Goal: Use online tool/utility: Utilize a website feature to perform a specific function

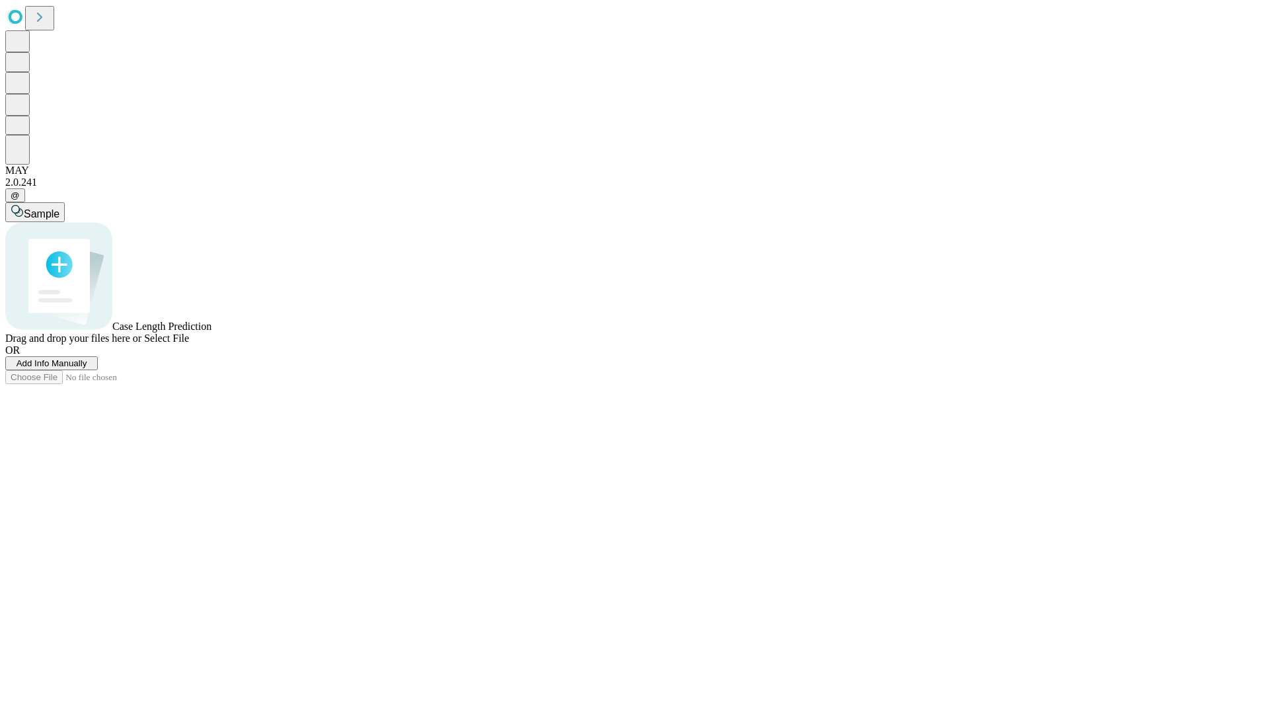
click at [87, 368] on span "Add Info Manually" at bounding box center [52, 363] width 71 height 10
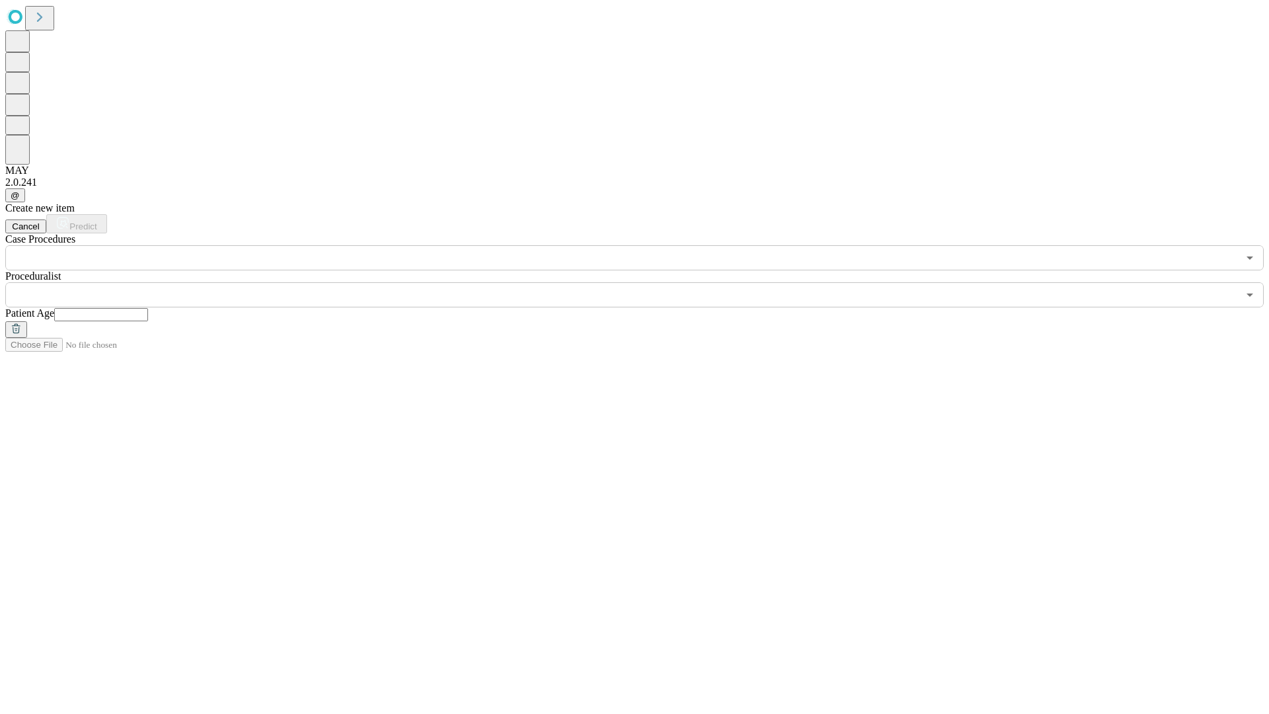
click at [148, 308] on input "text" at bounding box center [101, 314] width 94 height 13
type input "**"
click at [644, 282] on input "text" at bounding box center [621, 294] width 1232 height 25
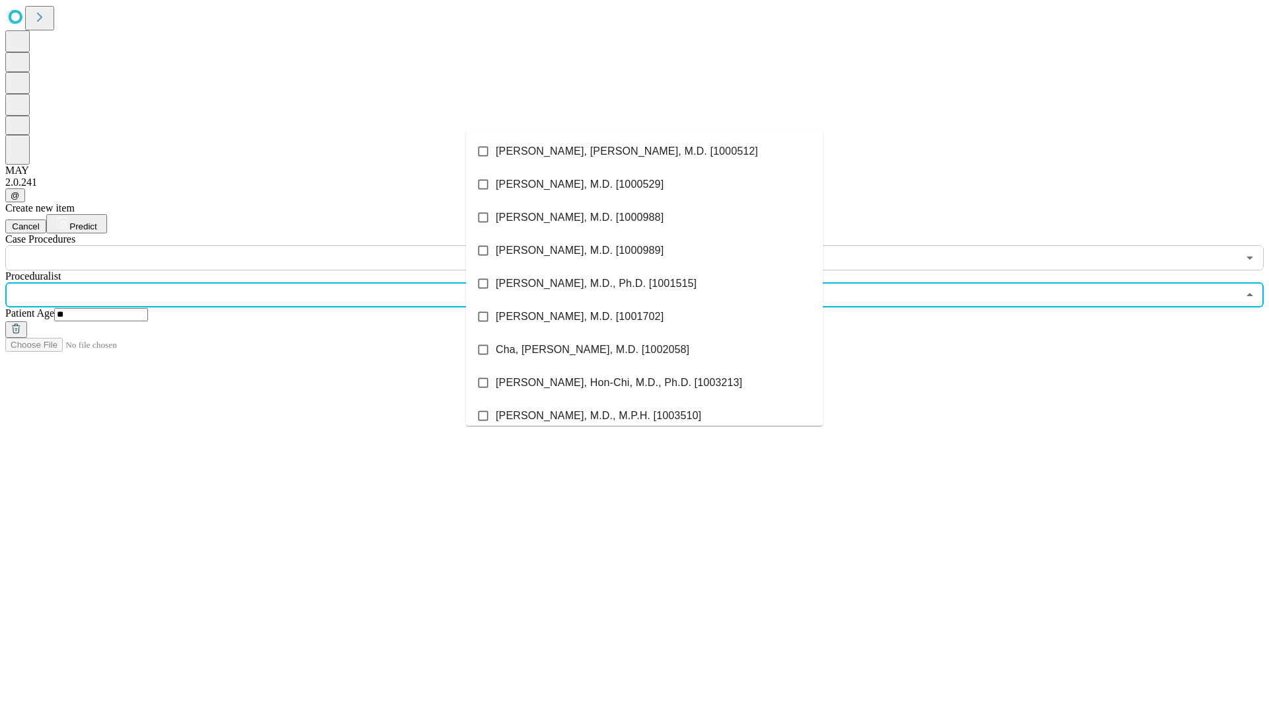
click at [644, 151] on li "[PERSON_NAME], [PERSON_NAME], M.D. [1000512]" at bounding box center [644, 151] width 357 height 33
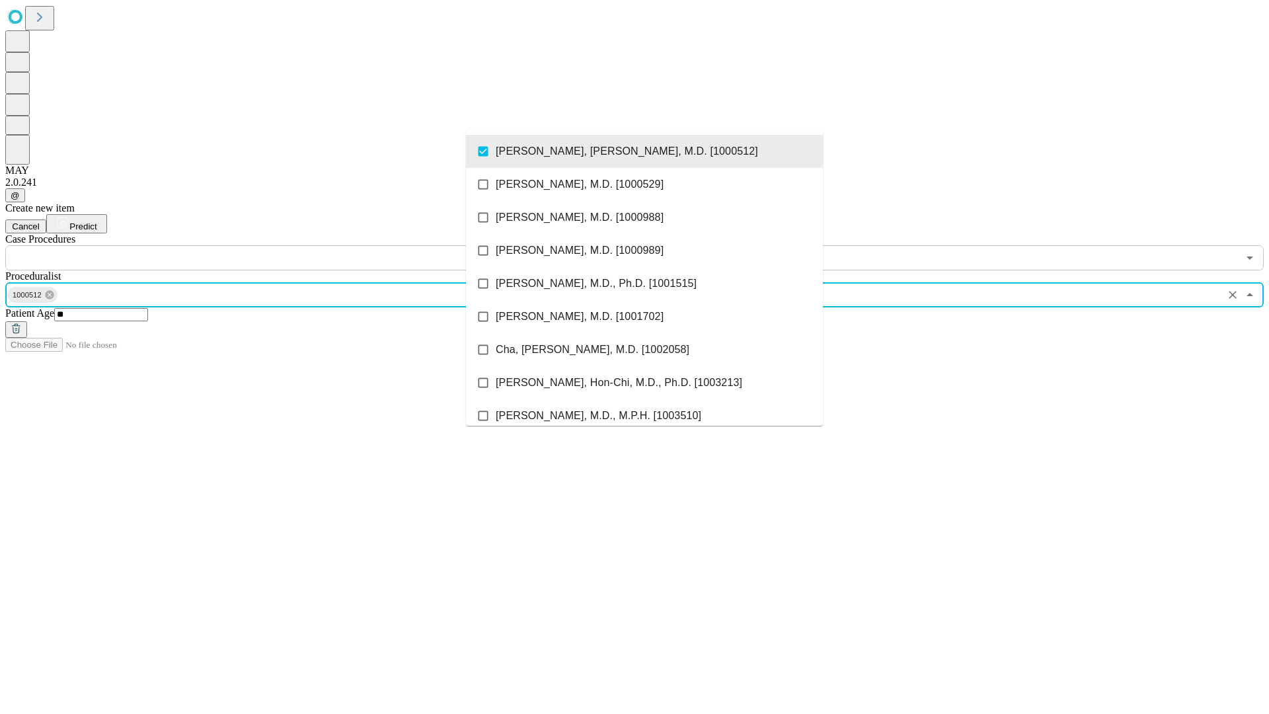
click at [278, 245] on input "text" at bounding box center [621, 257] width 1232 height 25
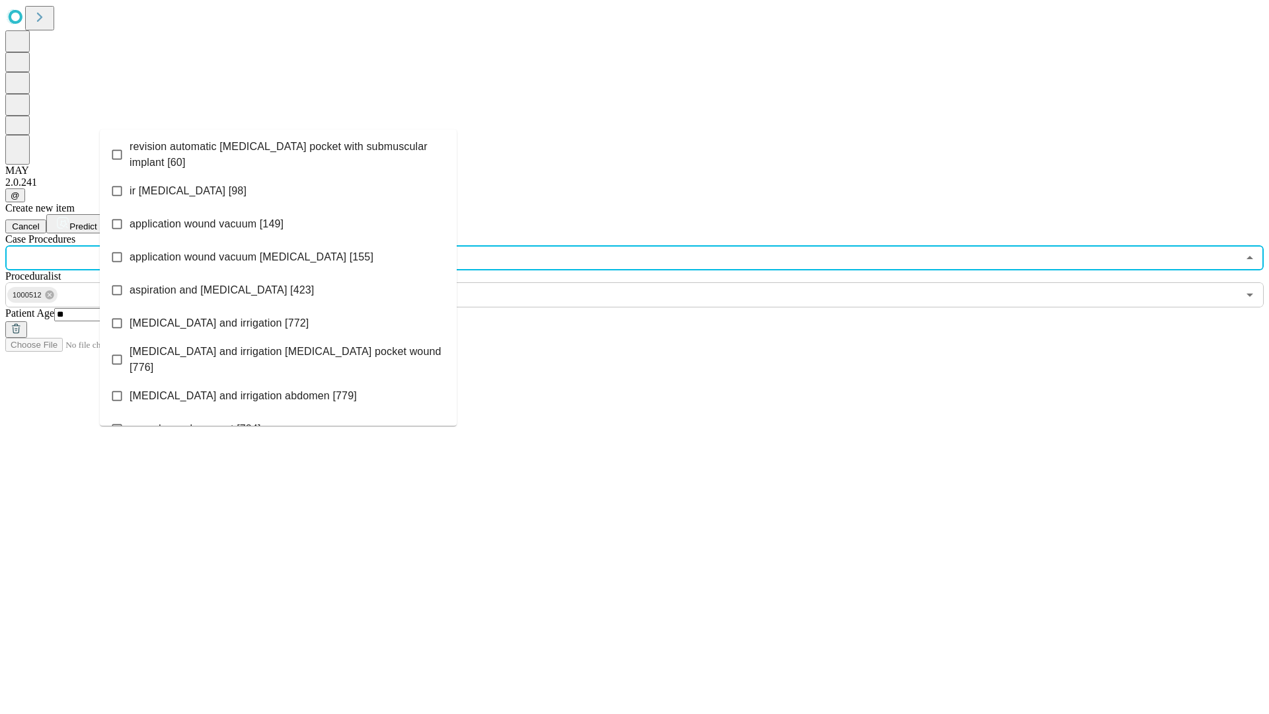
click at [278, 151] on span "revision automatic [MEDICAL_DATA] pocket with submuscular implant [60]" at bounding box center [288, 155] width 317 height 32
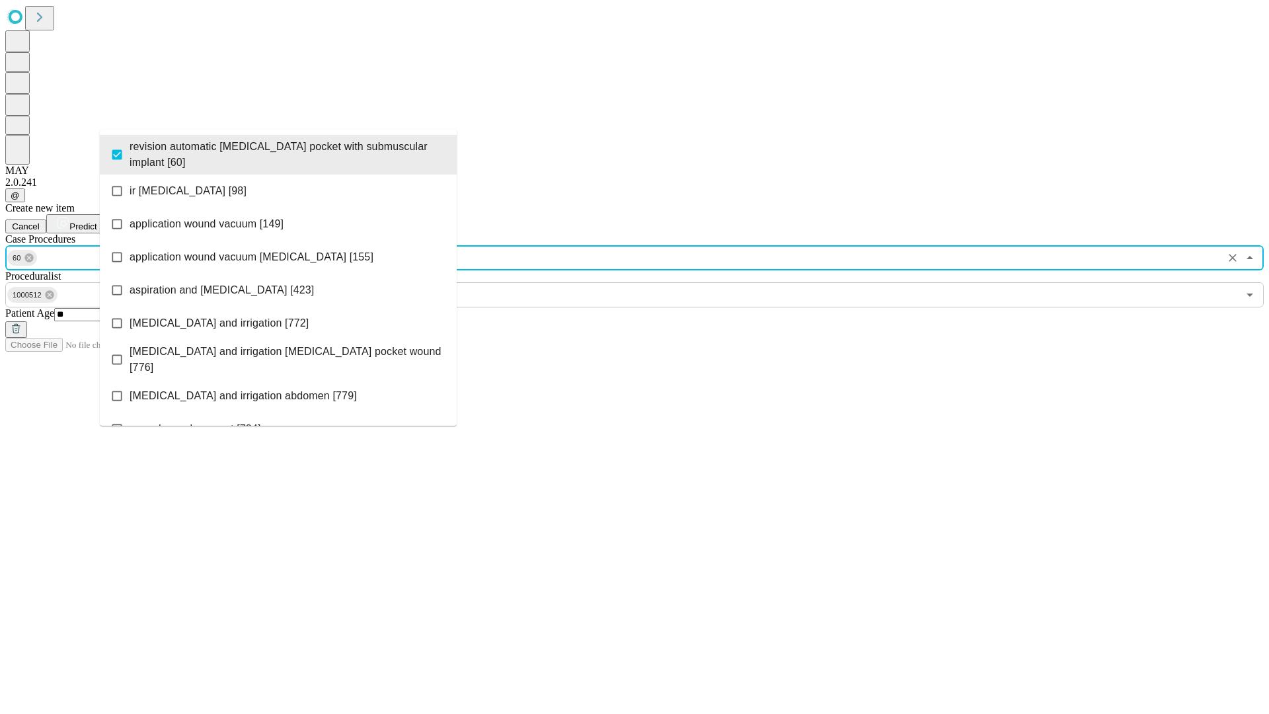
click at [96, 221] on span "Predict" at bounding box center [82, 226] width 27 height 10
